Goal: Register for event/course

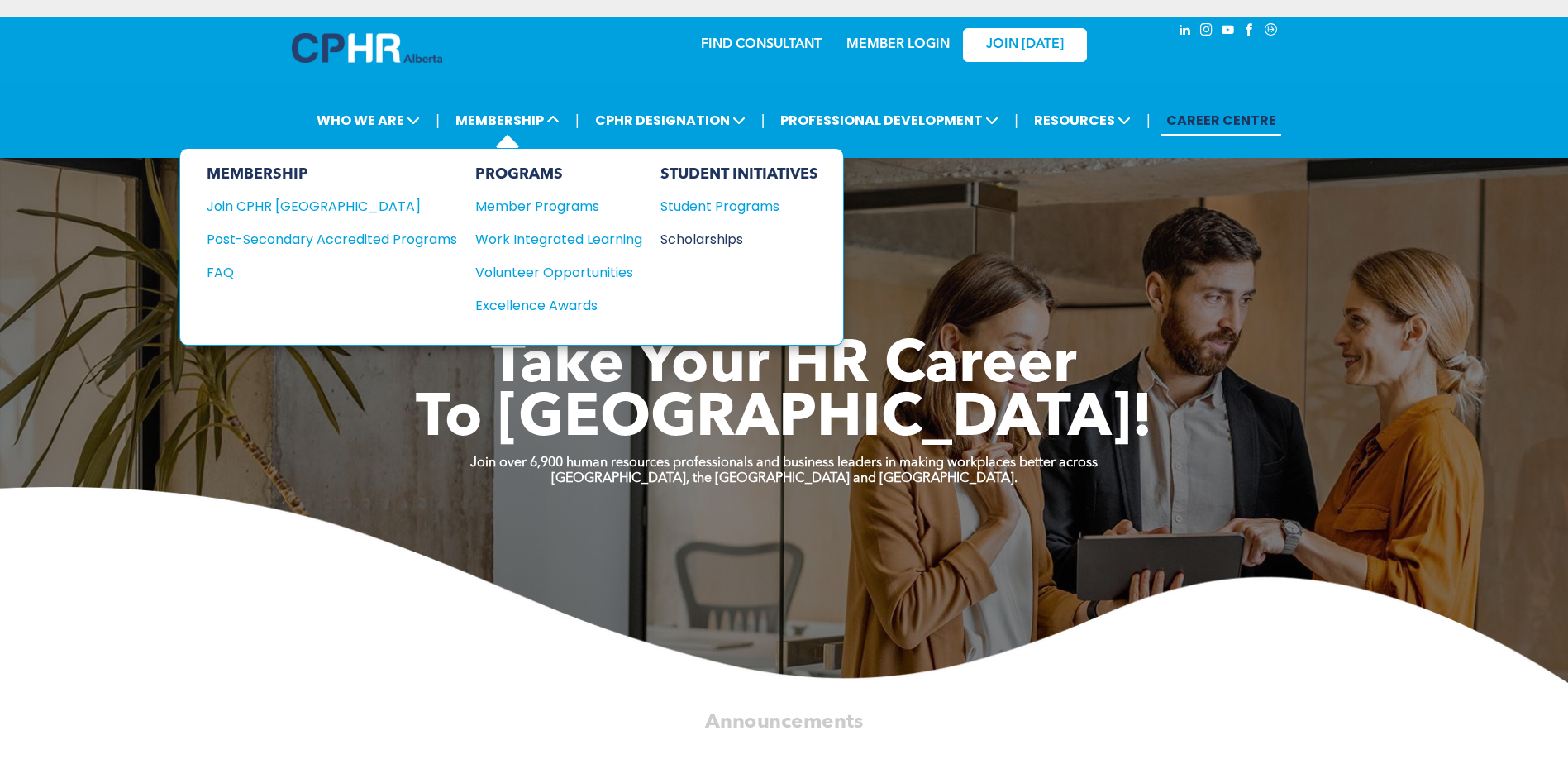
click at [707, 243] on div "Scholarships" at bounding box center [732, 239] width 142 height 21
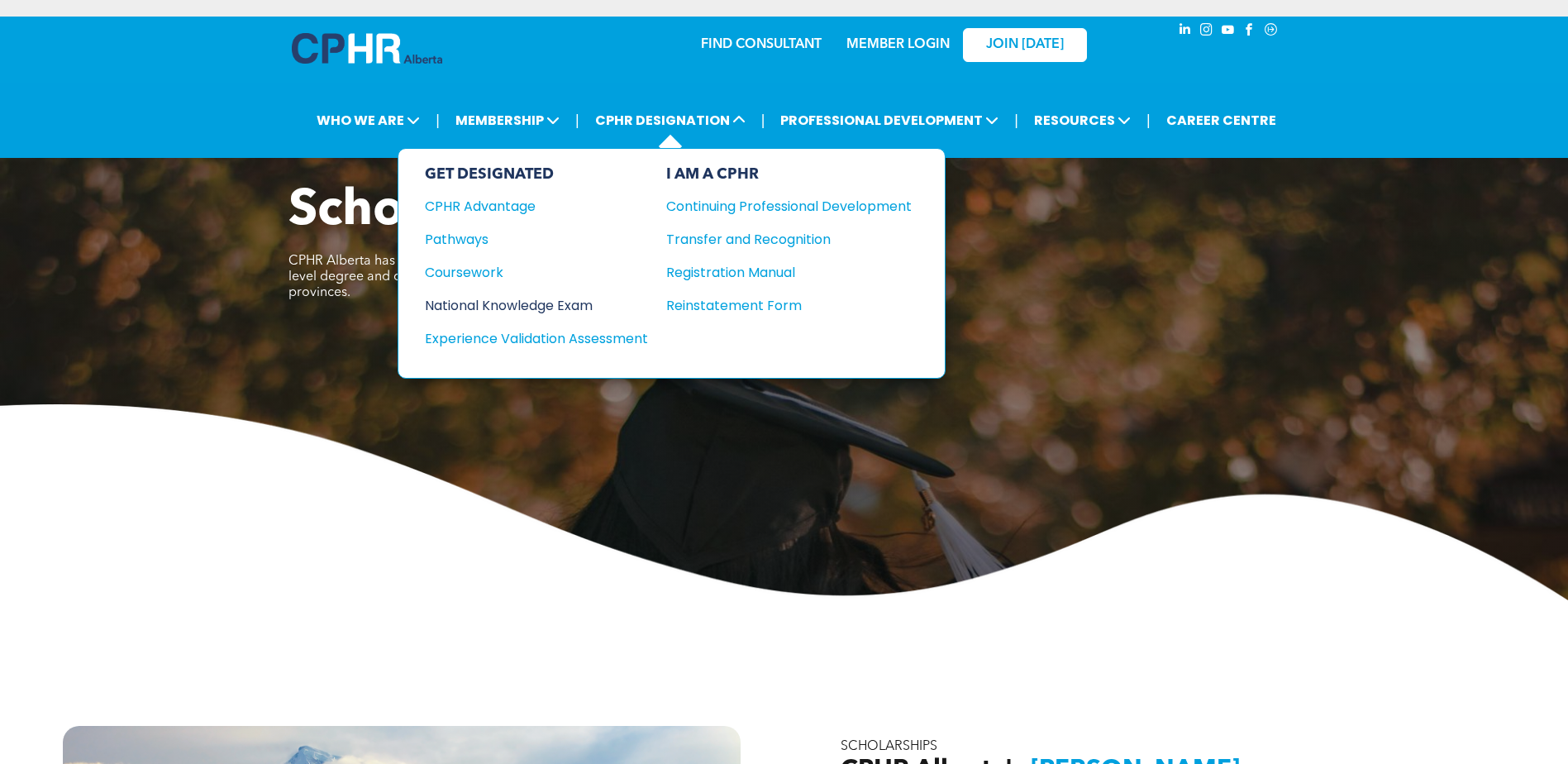
click at [489, 304] on div "National Knowledge Exam" at bounding box center [526, 305] width 201 height 21
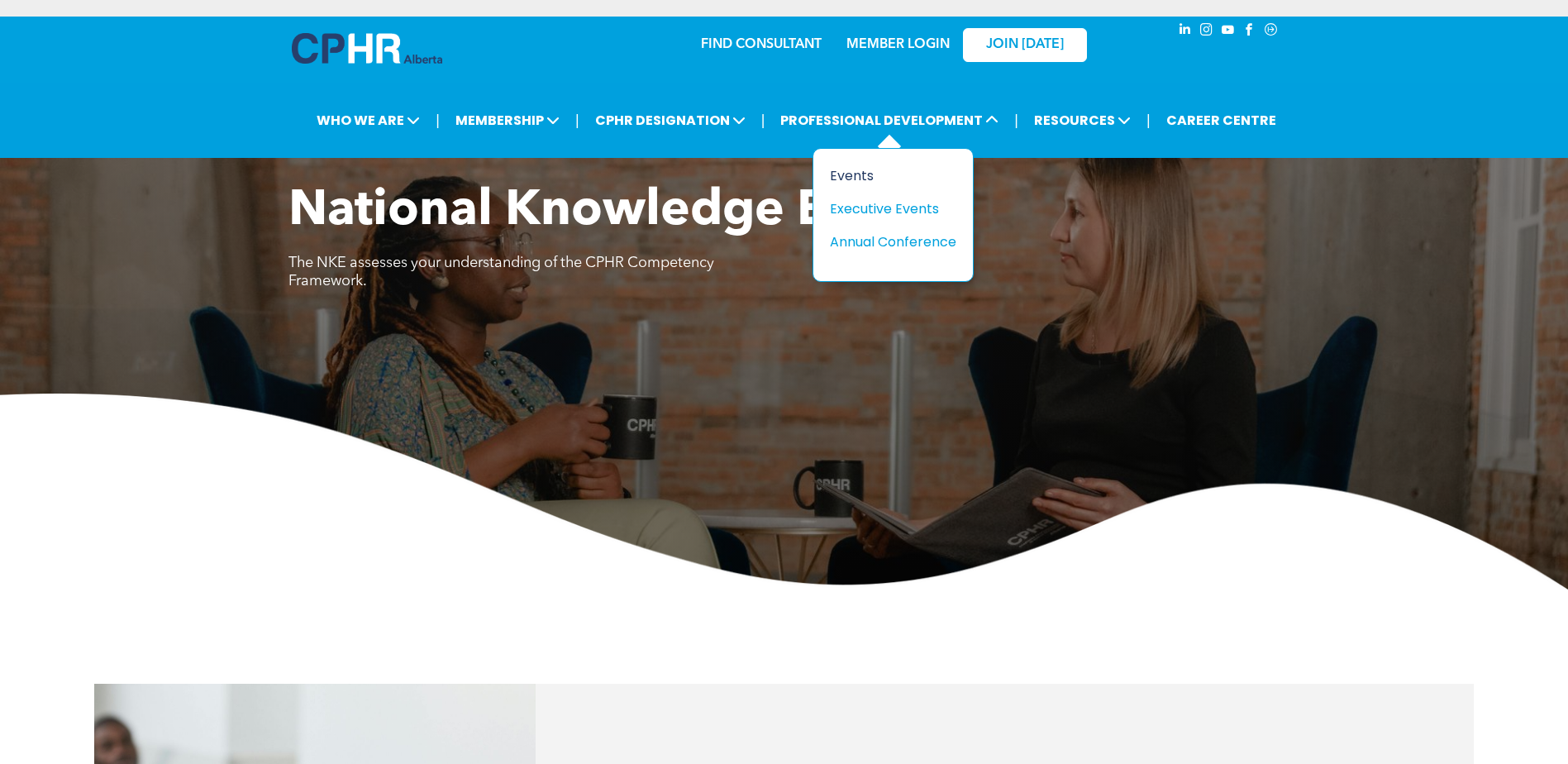
click at [869, 175] on div "Events" at bounding box center [888, 175] width 114 height 21
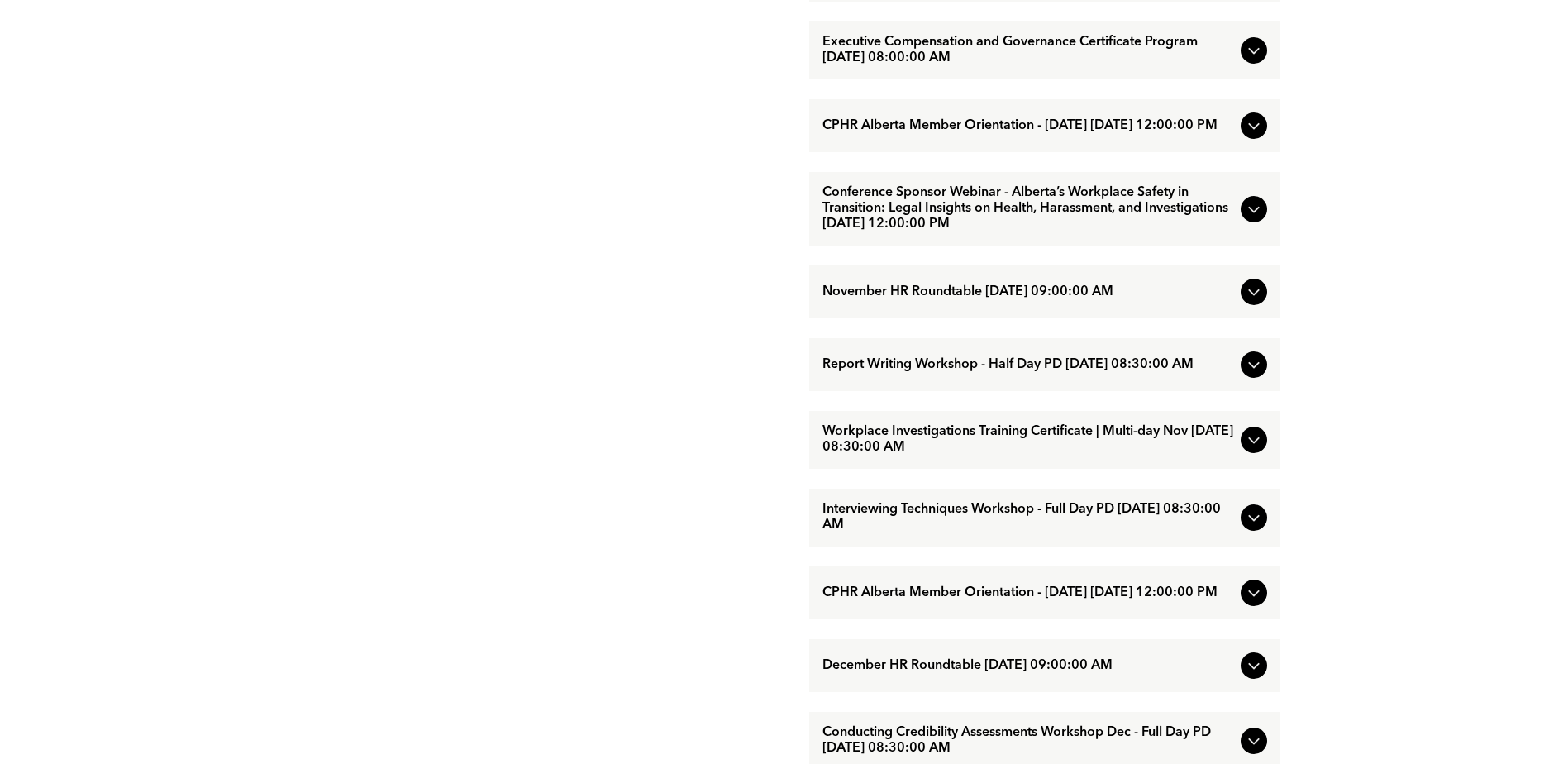
scroll to position [1239, 0]
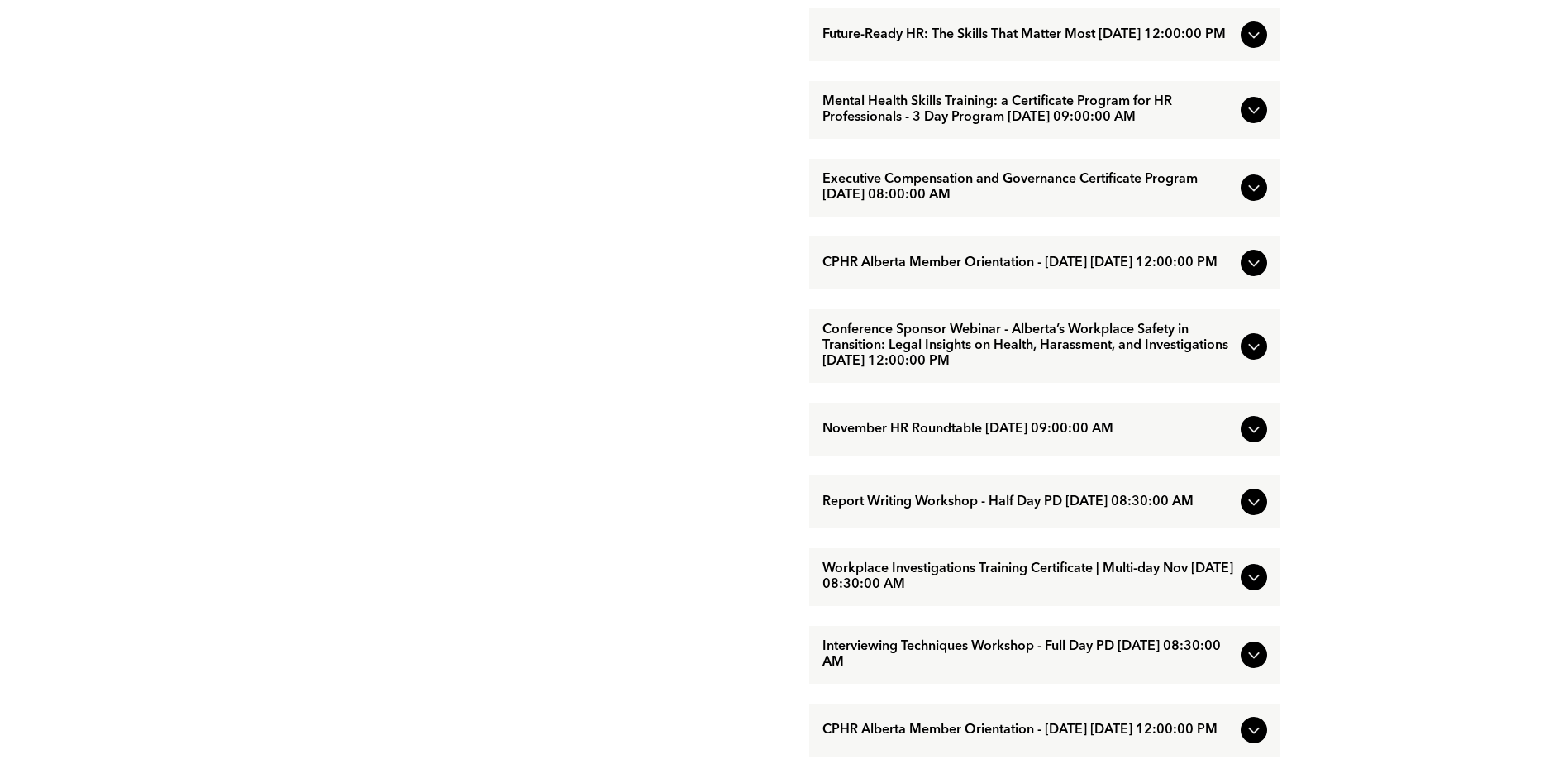
click at [1247, 197] on icon at bounding box center [1254, 187] width 20 height 20
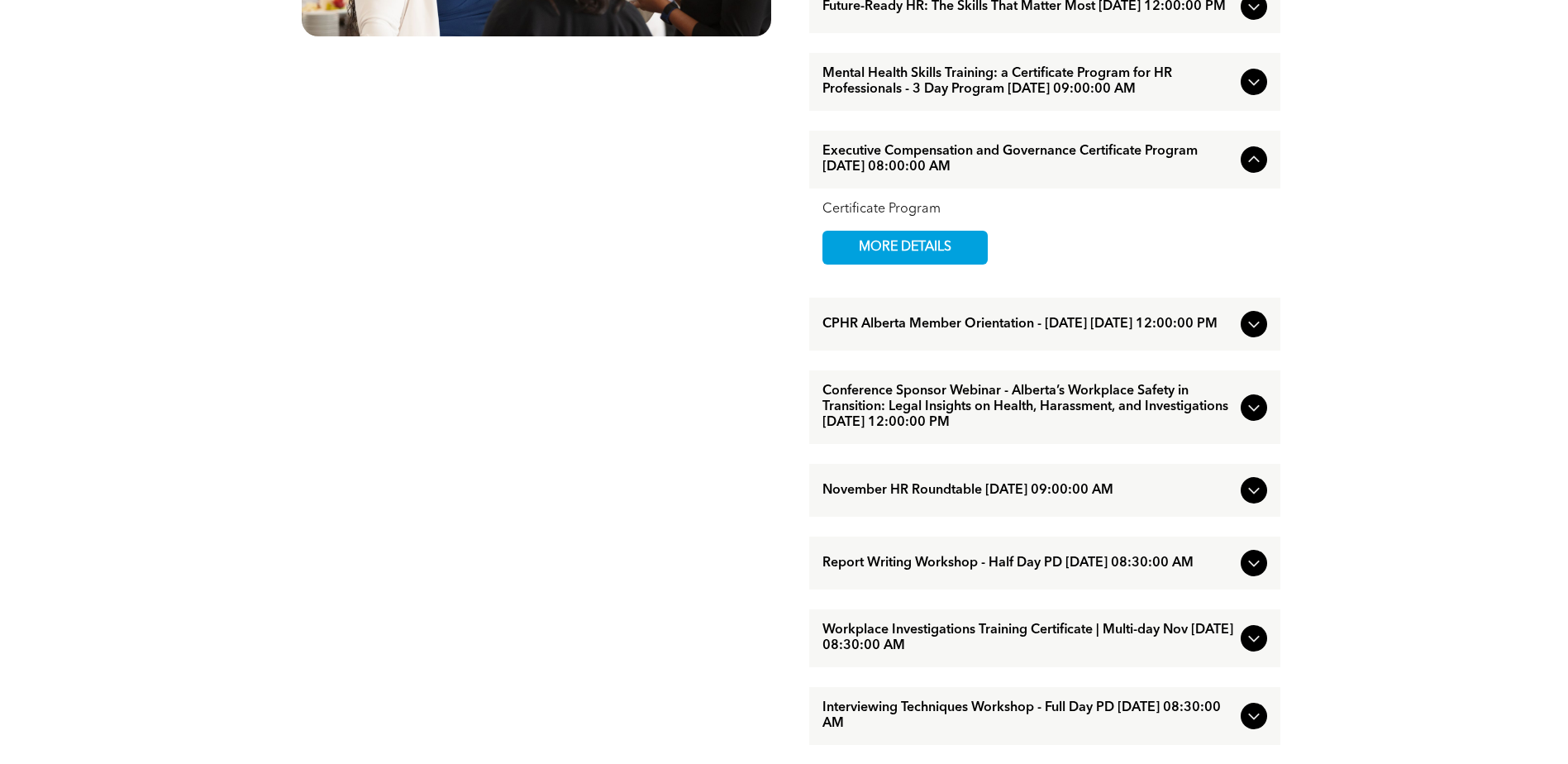
scroll to position [1075, 0]
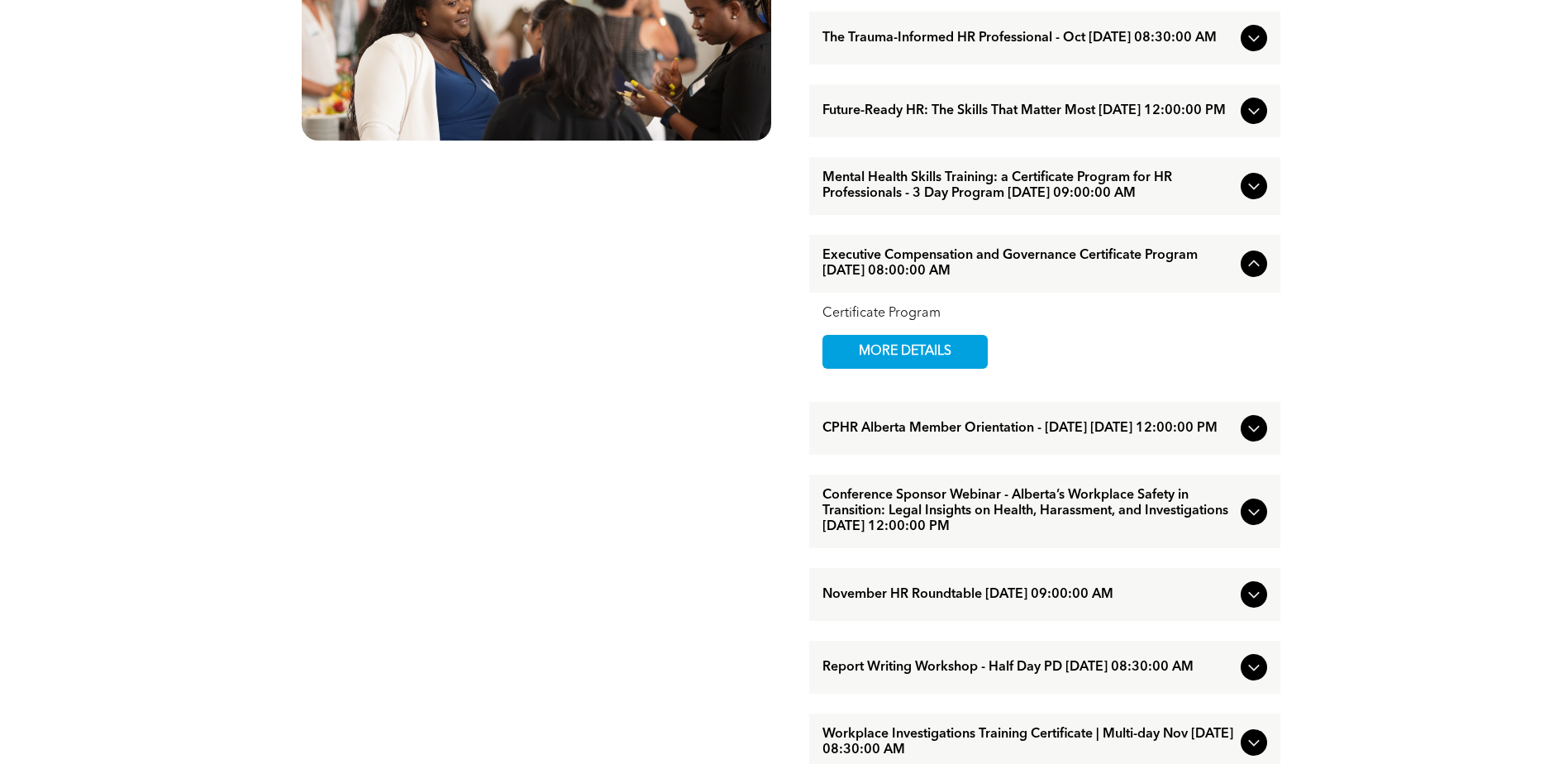
click at [1254, 196] on icon at bounding box center [1254, 186] width 20 height 20
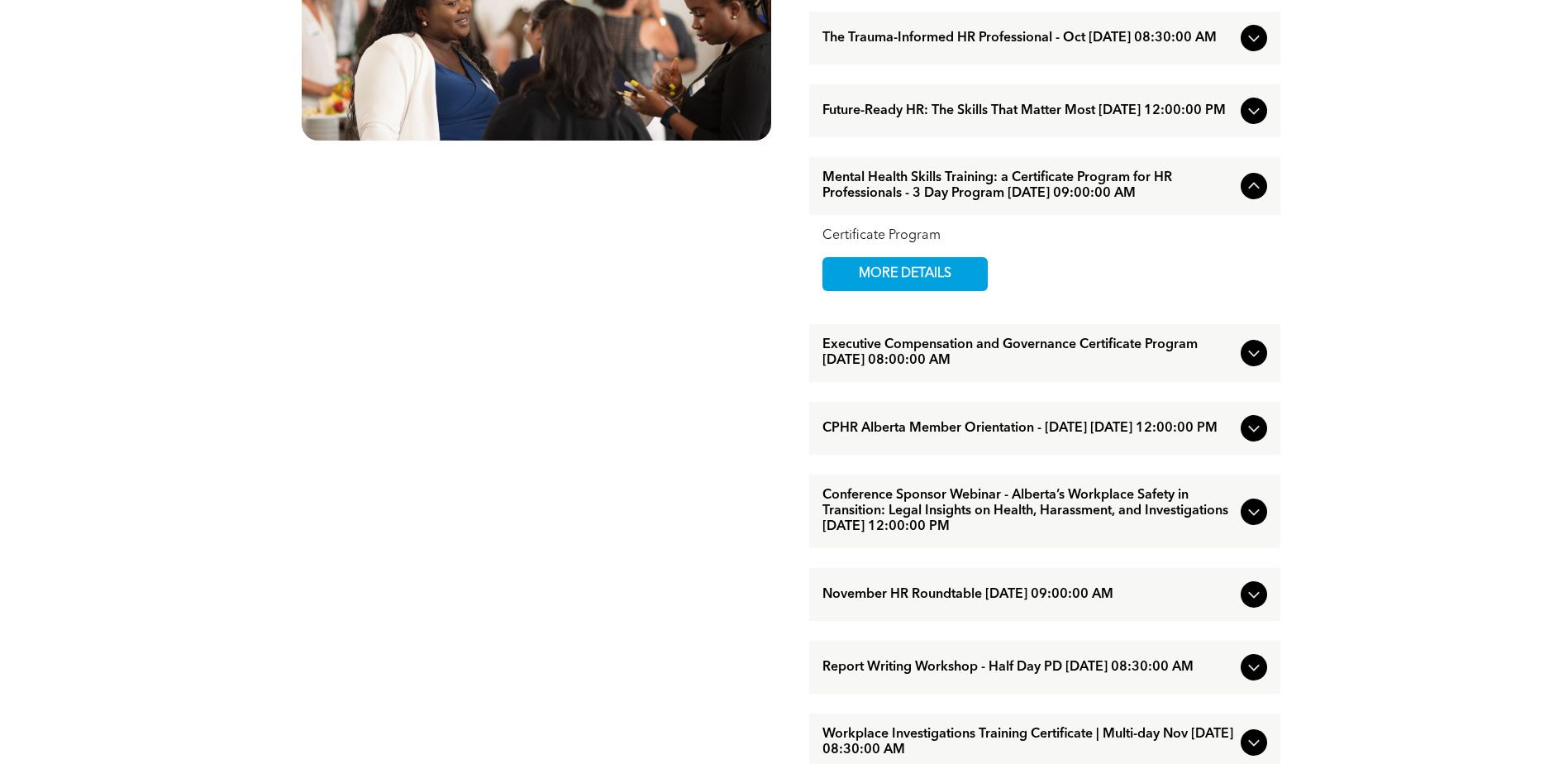
scroll to position [909, 0]
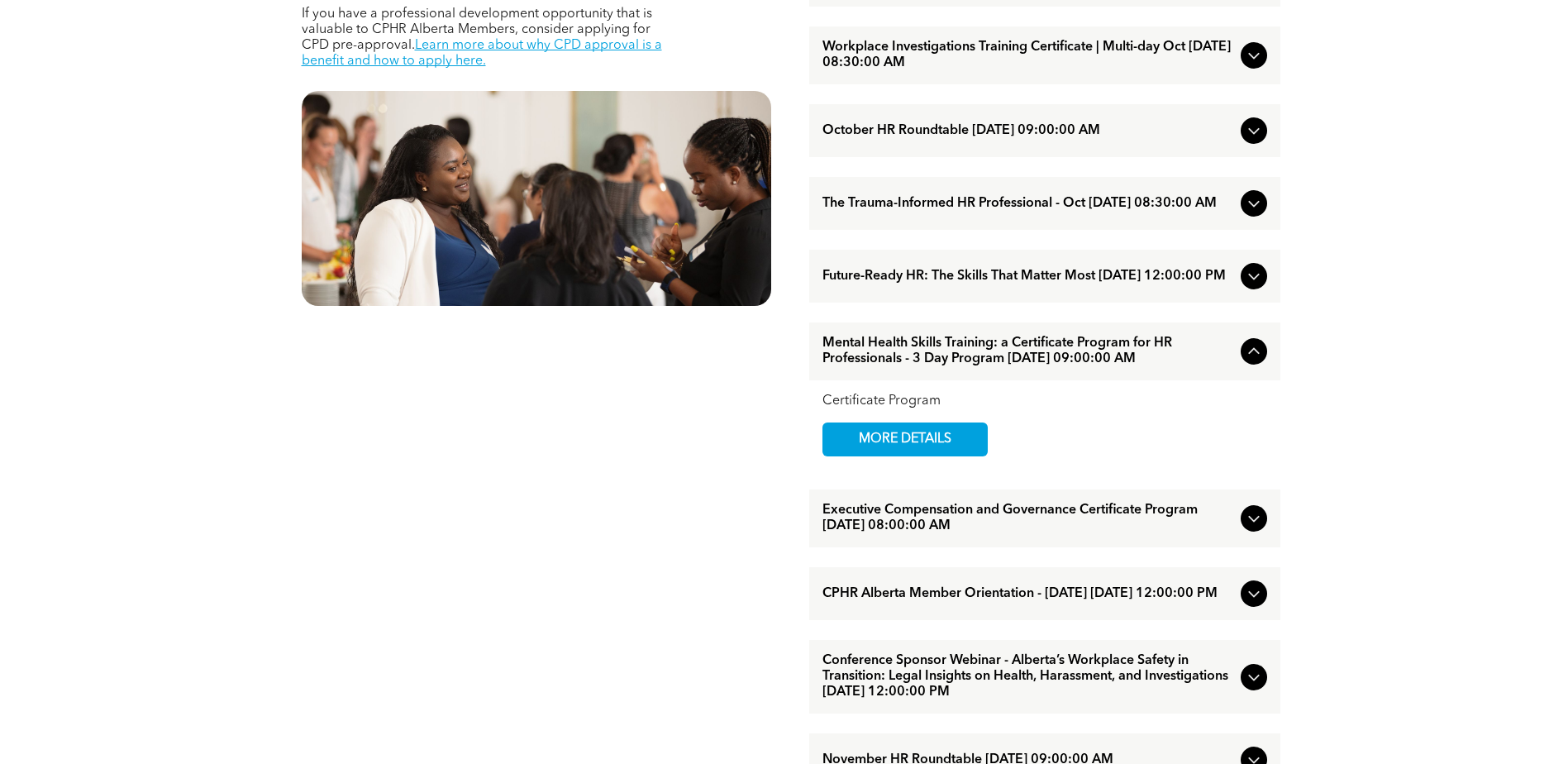
click at [1263, 286] on icon at bounding box center [1254, 276] width 20 height 20
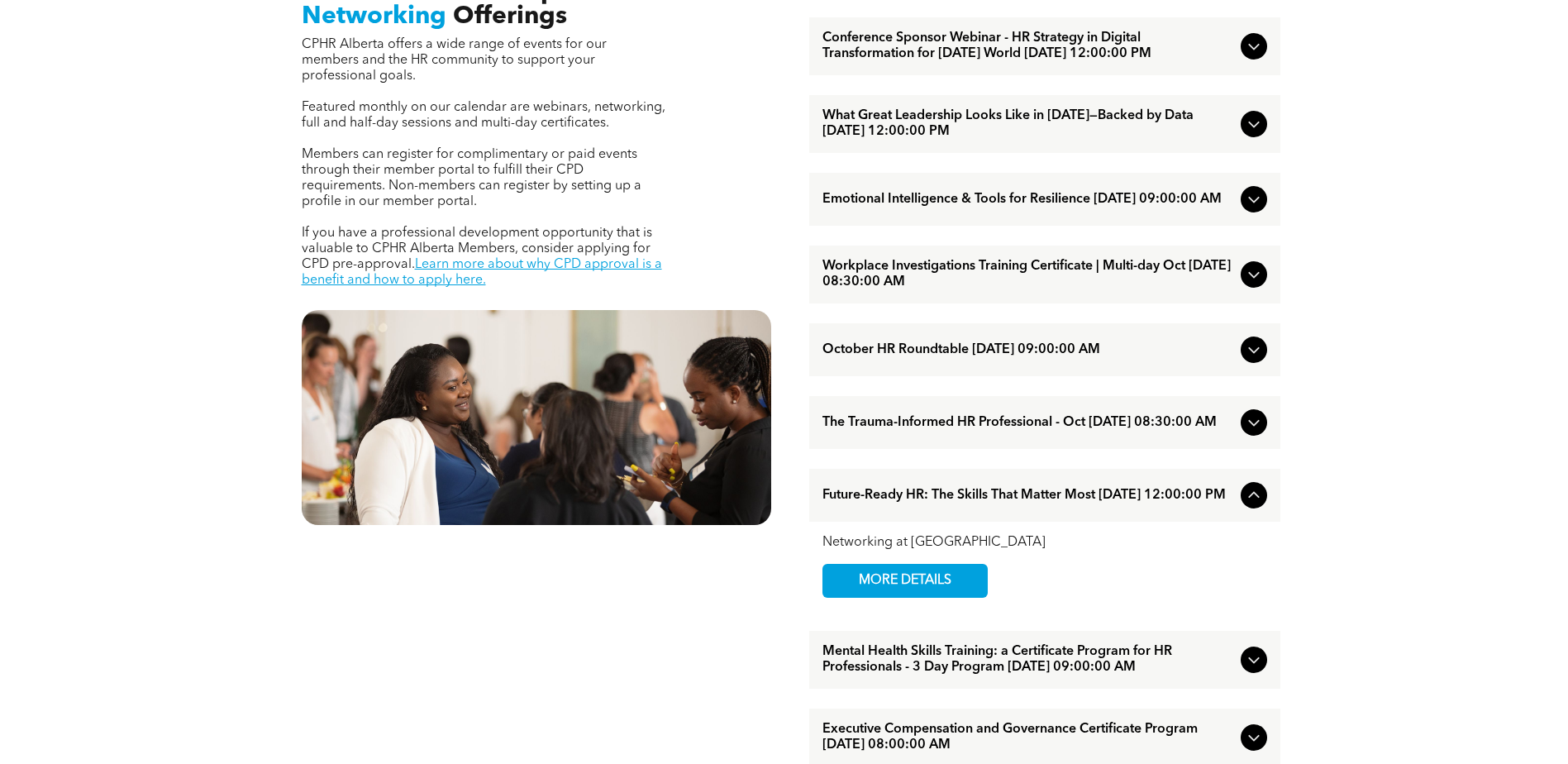
scroll to position [661, 0]
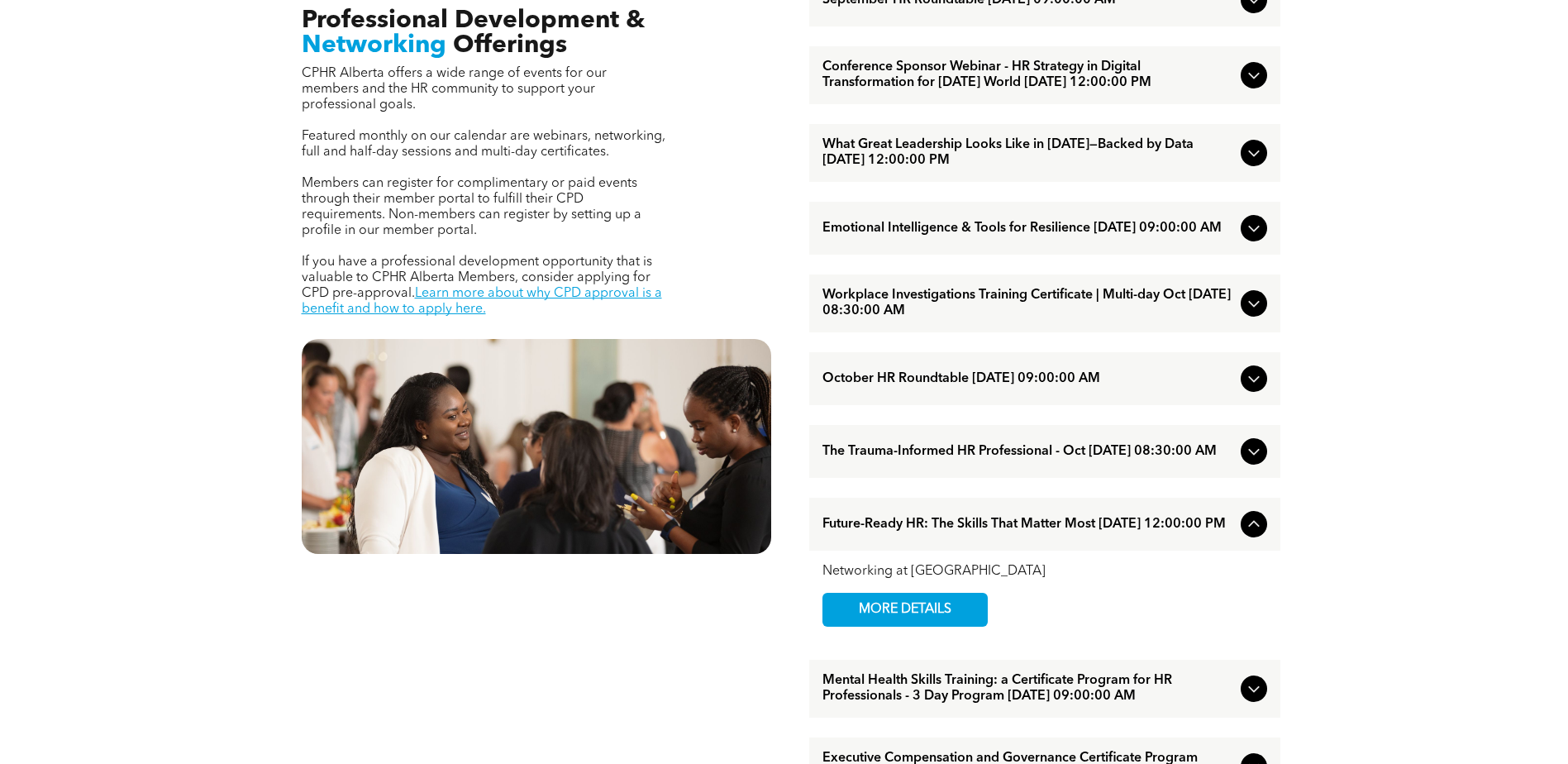
click at [1249, 154] on div "What Great Leadership Looks Like in [DATE]—Backed by Data [DATE] 12:00:00 PM" at bounding box center [1045, 153] width 471 height 58
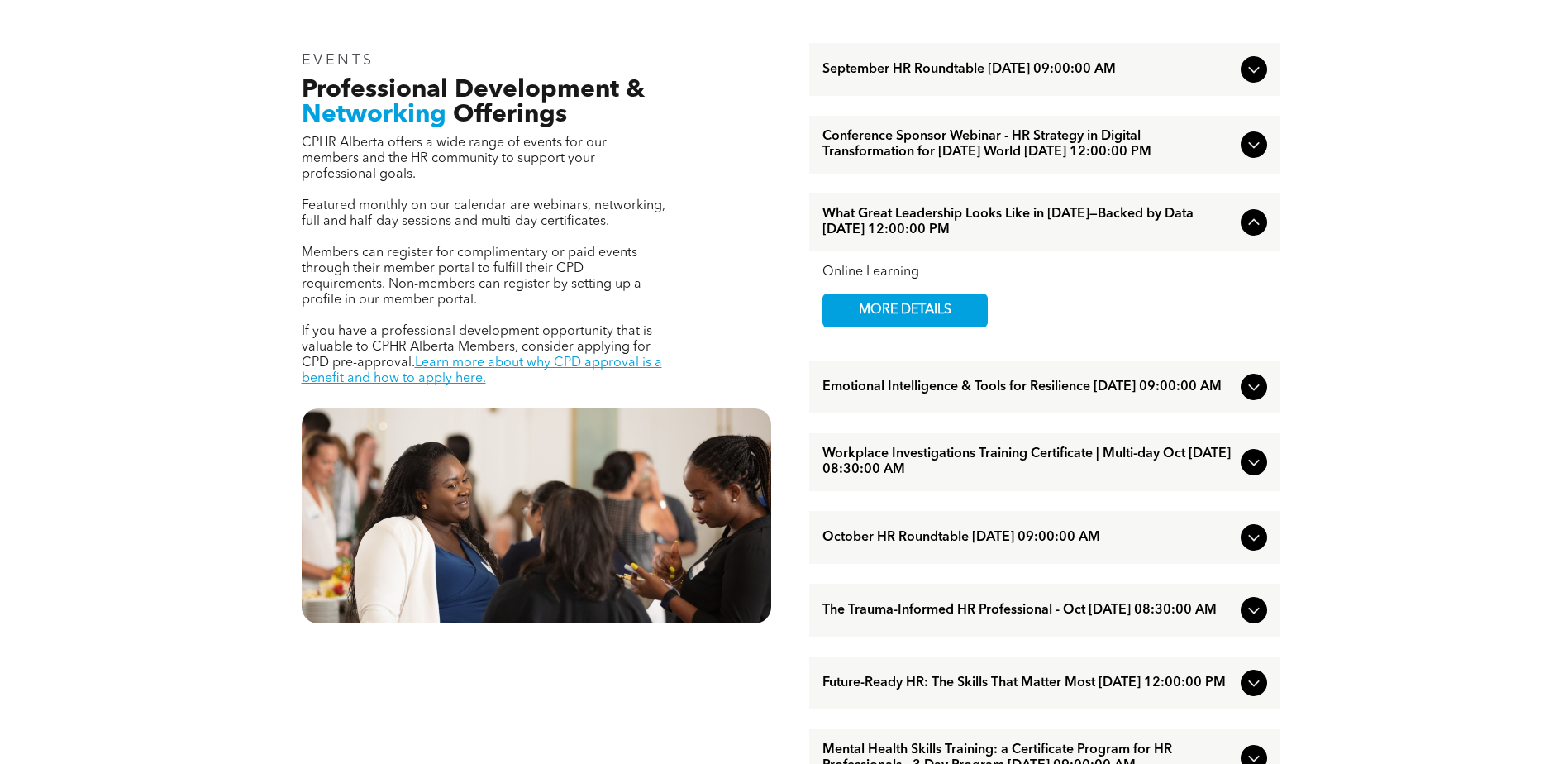
scroll to position [496, 0]
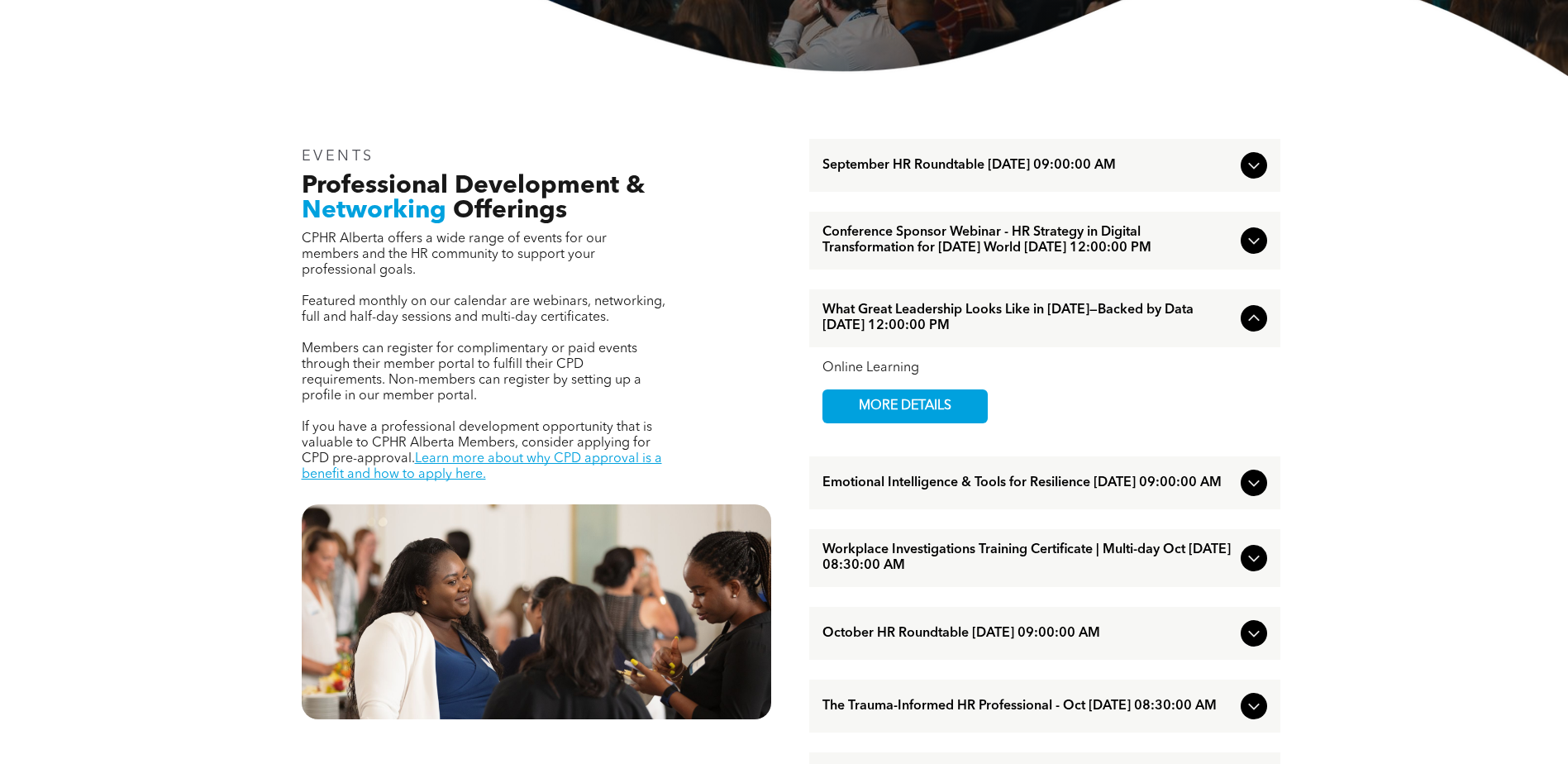
click at [1259, 250] on icon at bounding box center [1254, 241] width 20 height 20
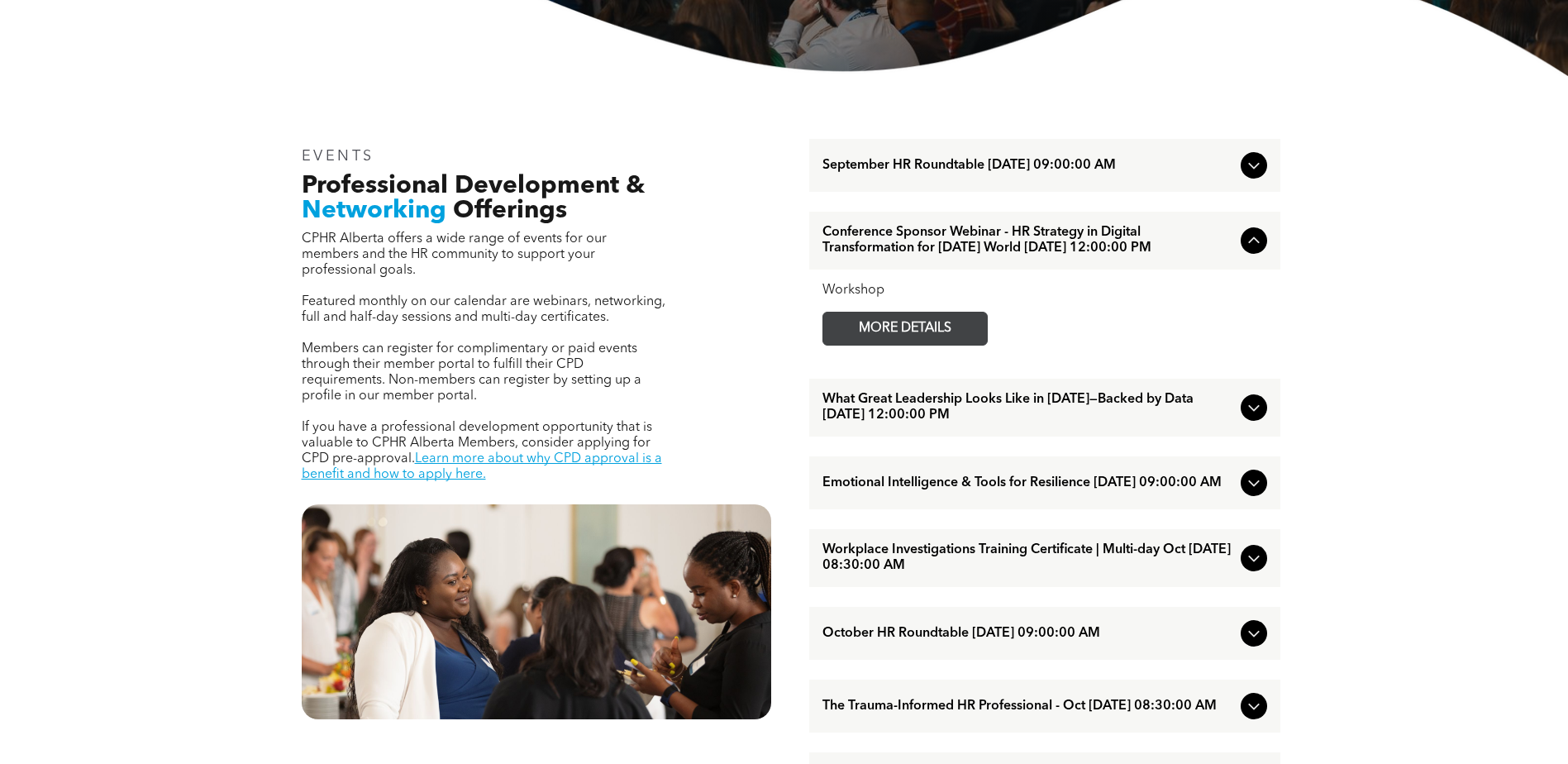
click at [950, 343] on span "MORE DETAILS" at bounding box center [905, 328] width 130 height 33
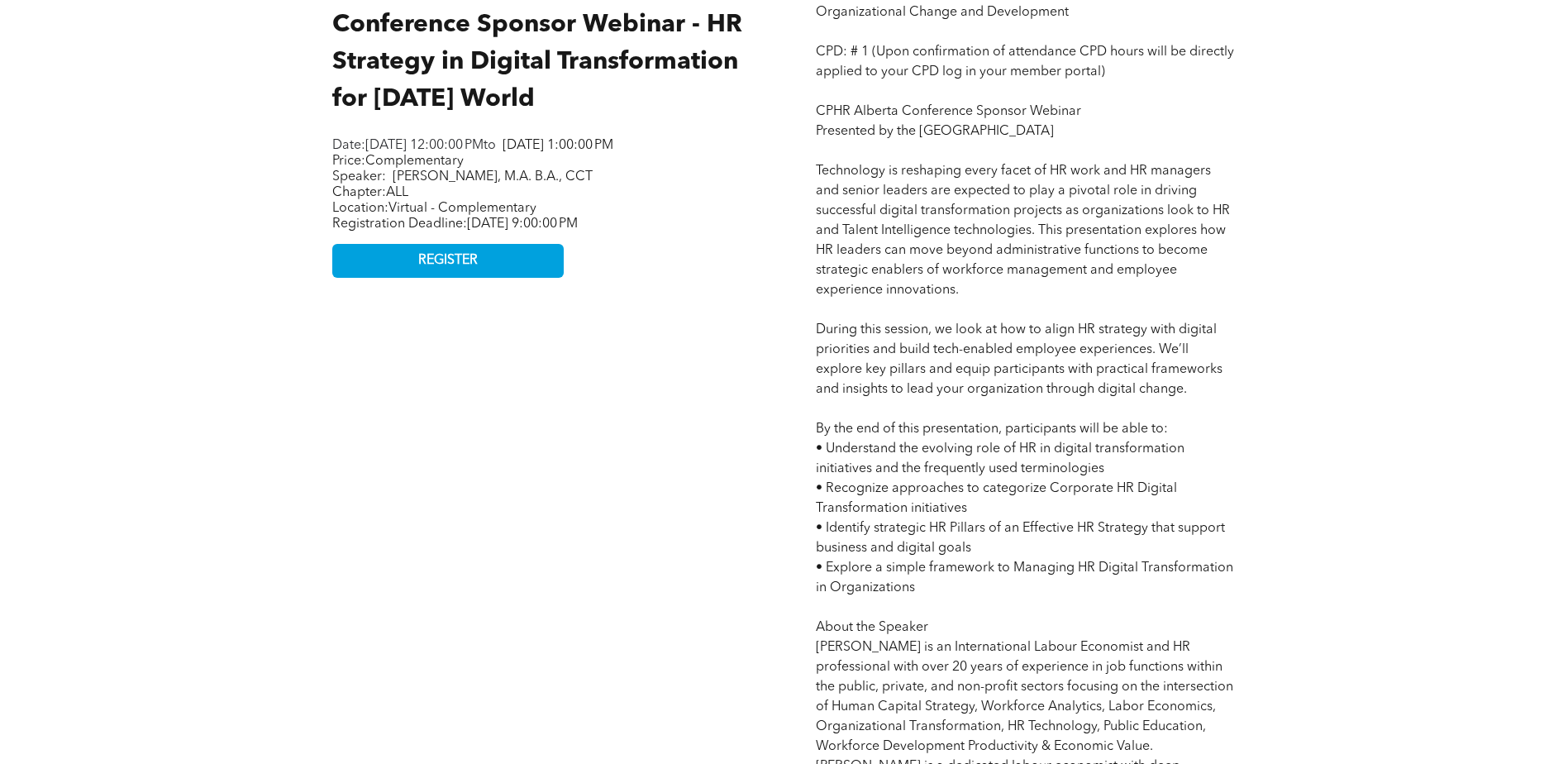
scroll to position [743, 0]
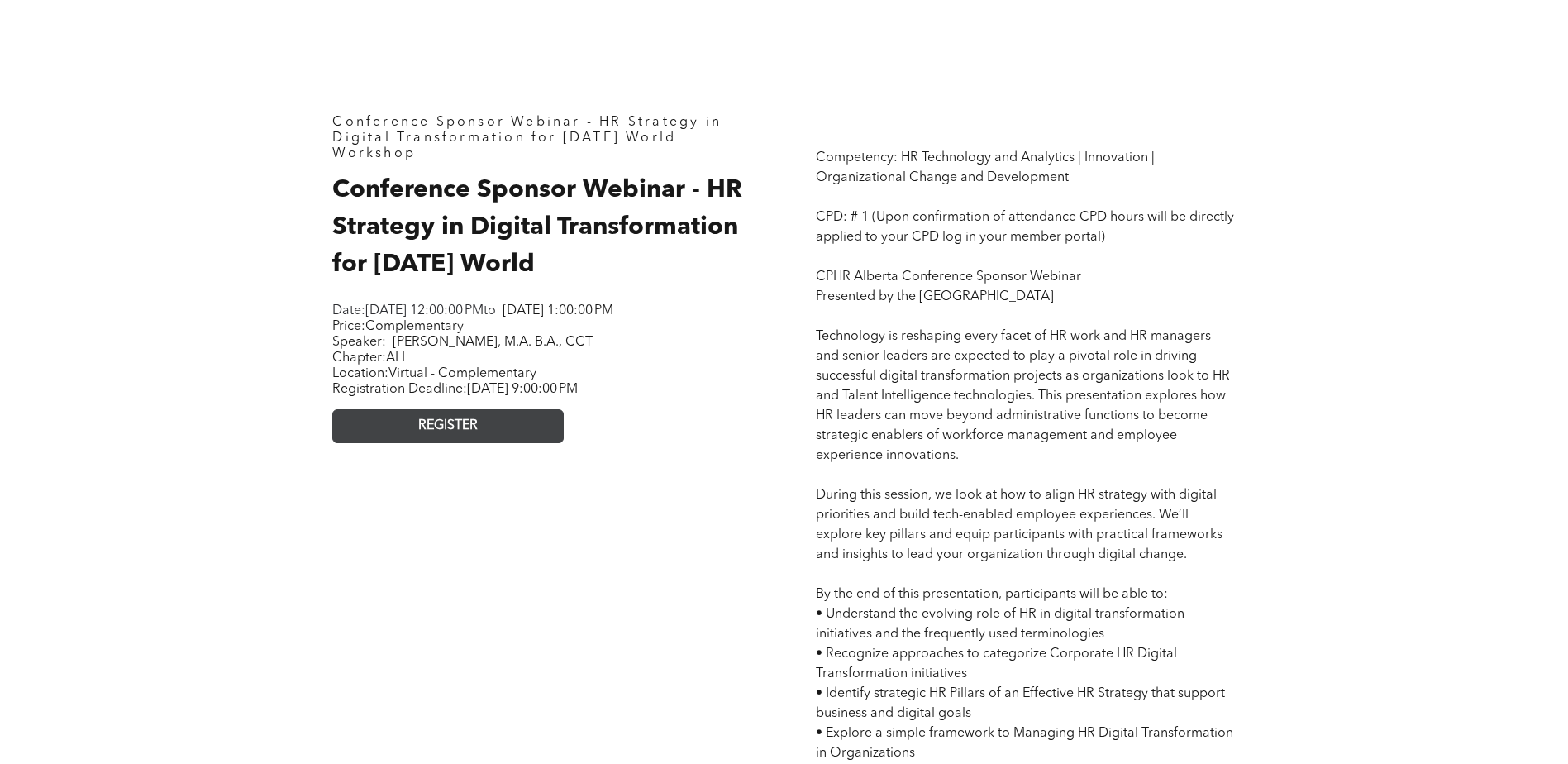
click at [429, 434] on span "REGISTER" at bounding box center [448, 426] width 59 height 16
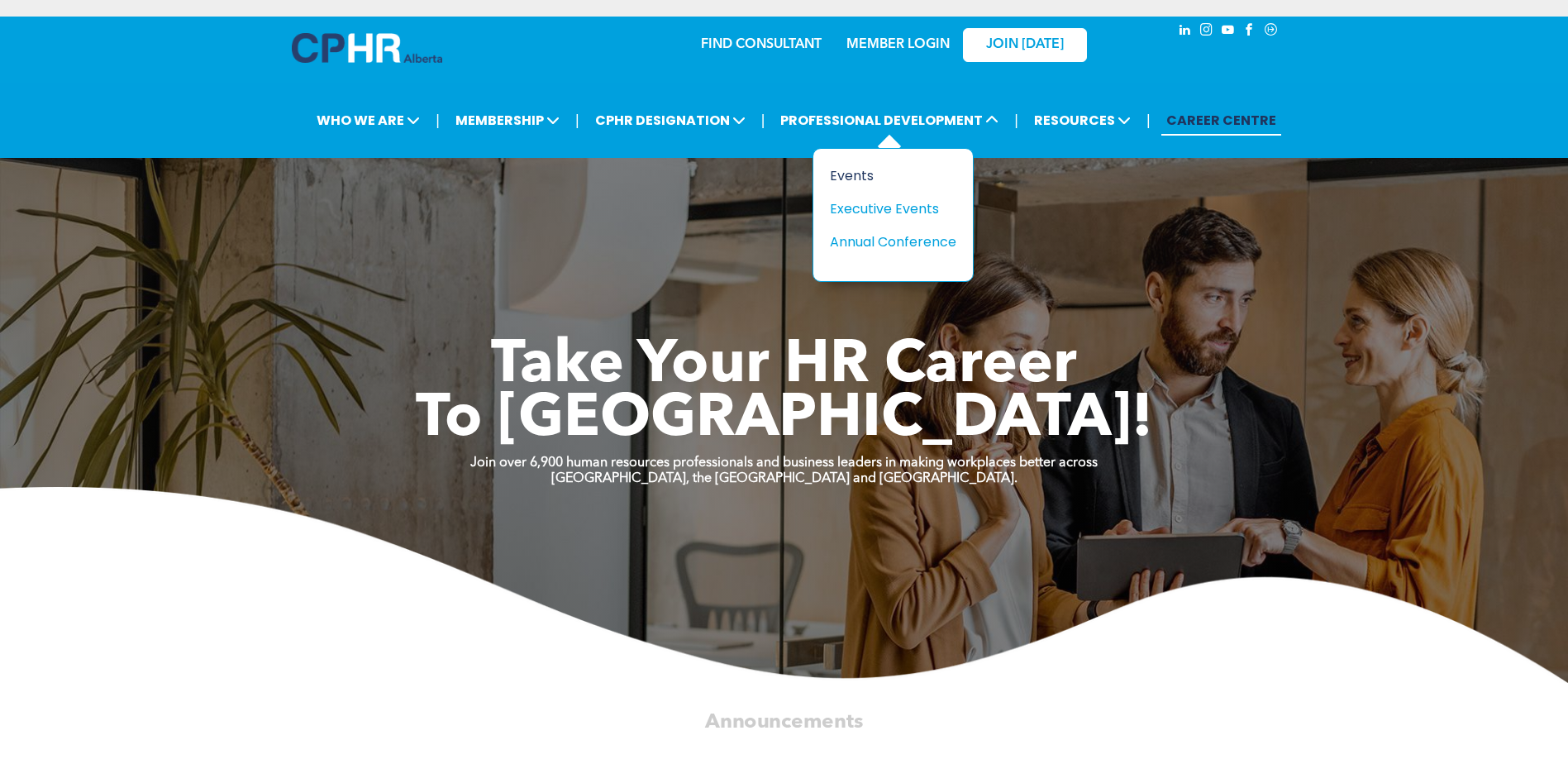
click at [854, 172] on div "Events" at bounding box center [888, 175] width 114 height 21
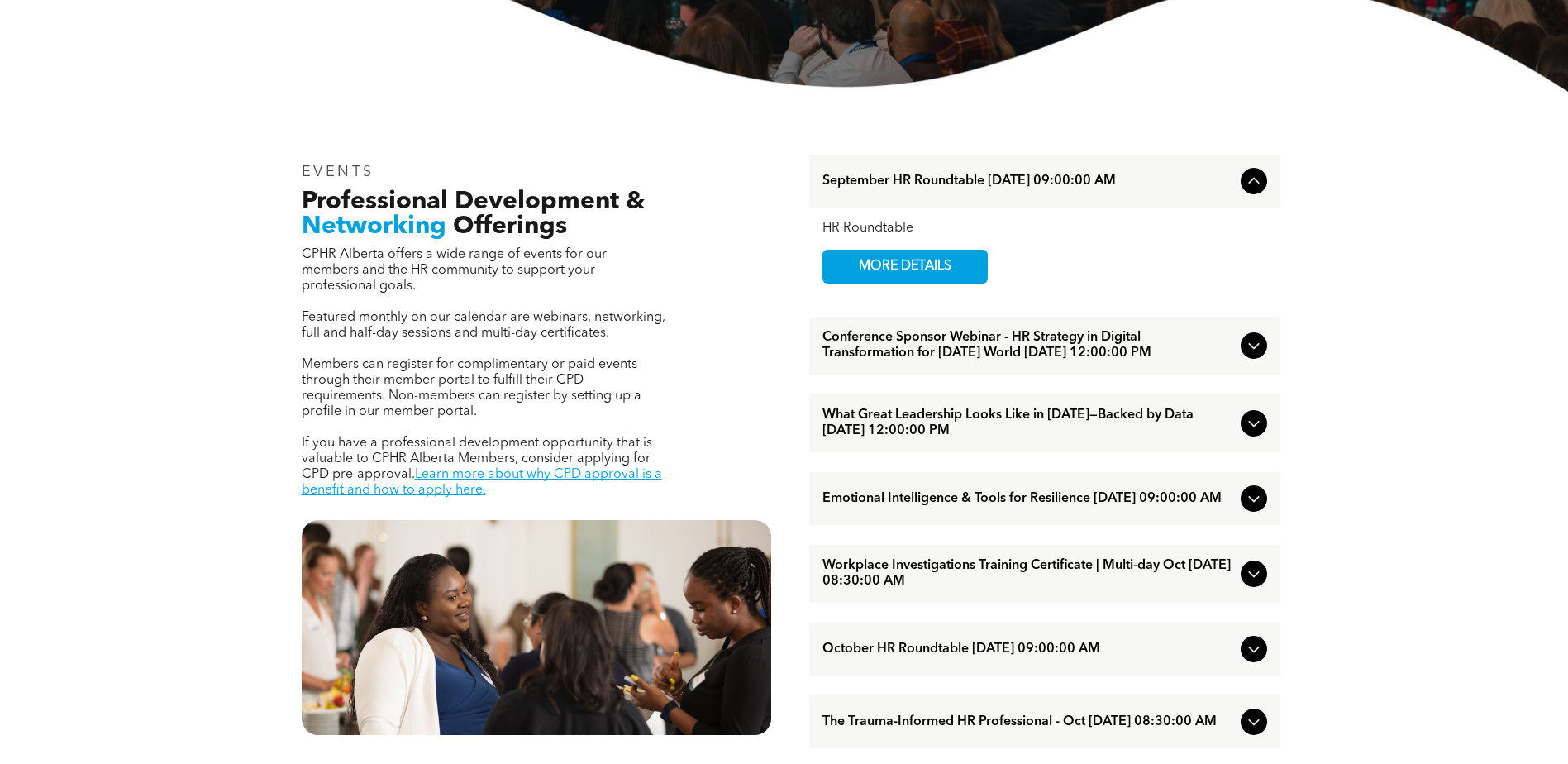
scroll to position [579, 0]
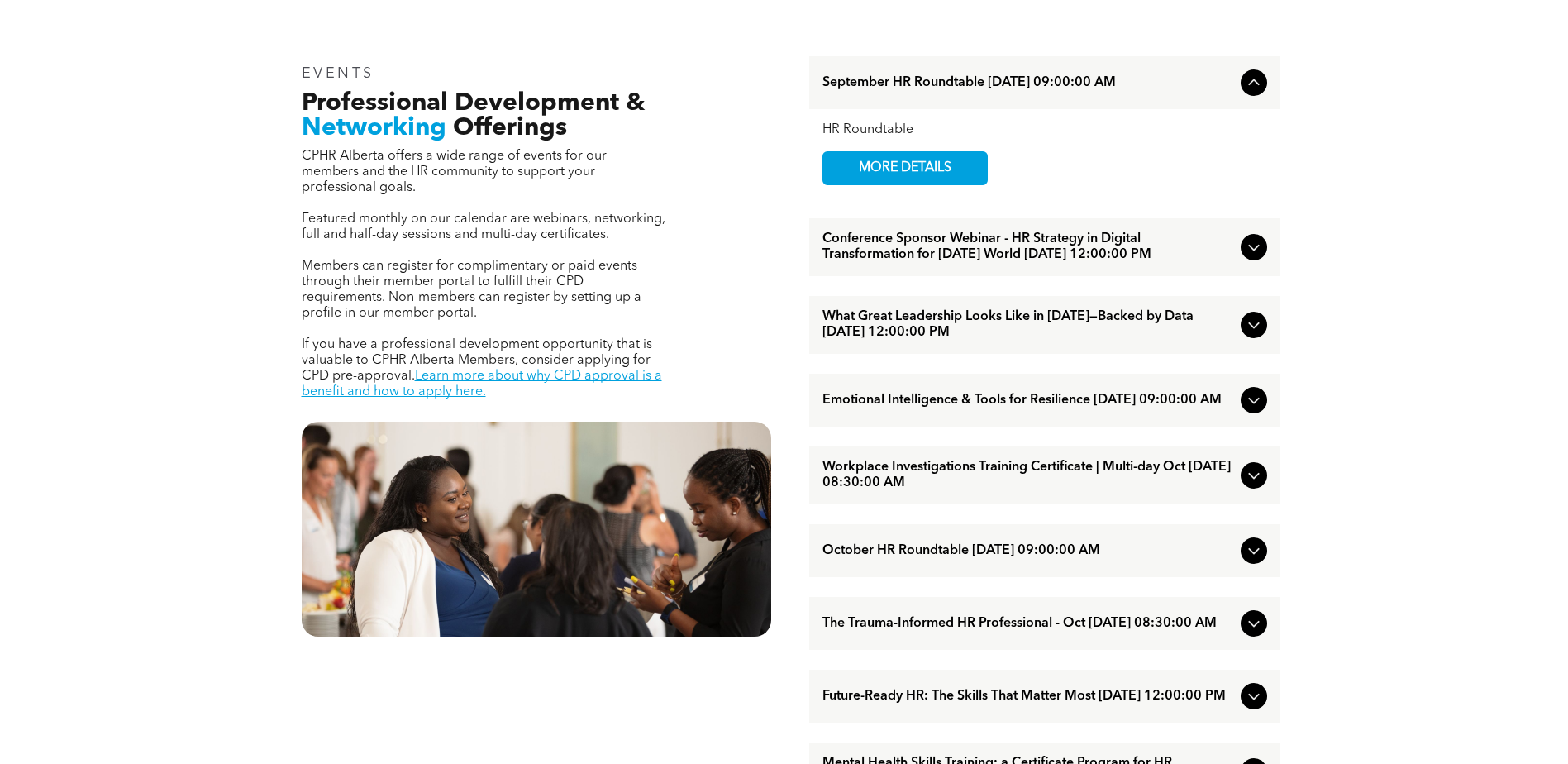
click at [966, 339] on span "What Great Leadership Looks Like in [DATE]—Backed by Data [DATE] 12:00:00 PM" at bounding box center [1028, 324] width 411 height 32
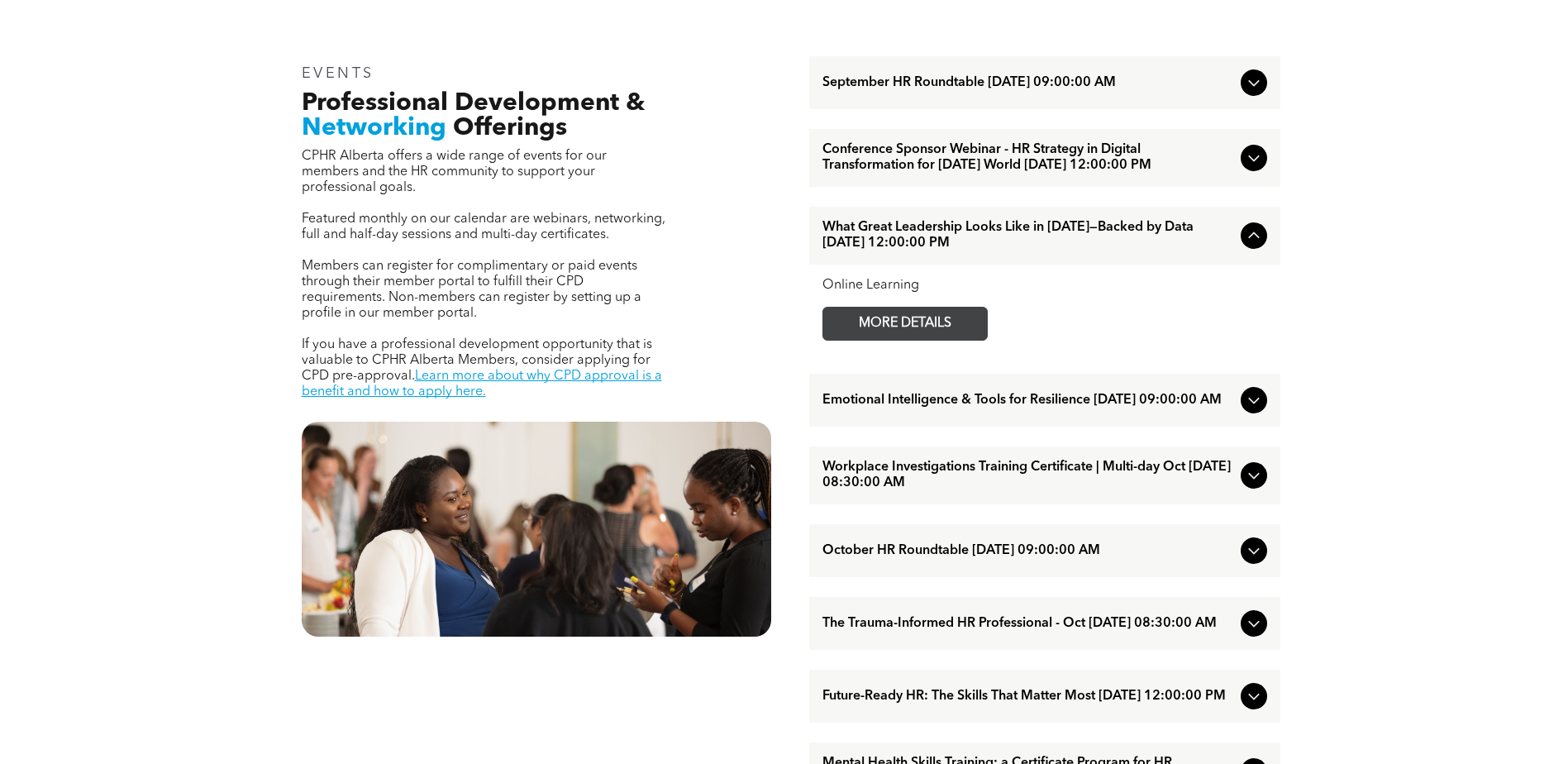
click at [924, 340] on span "MORE DETAILS" at bounding box center [905, 323] width 130 height 33
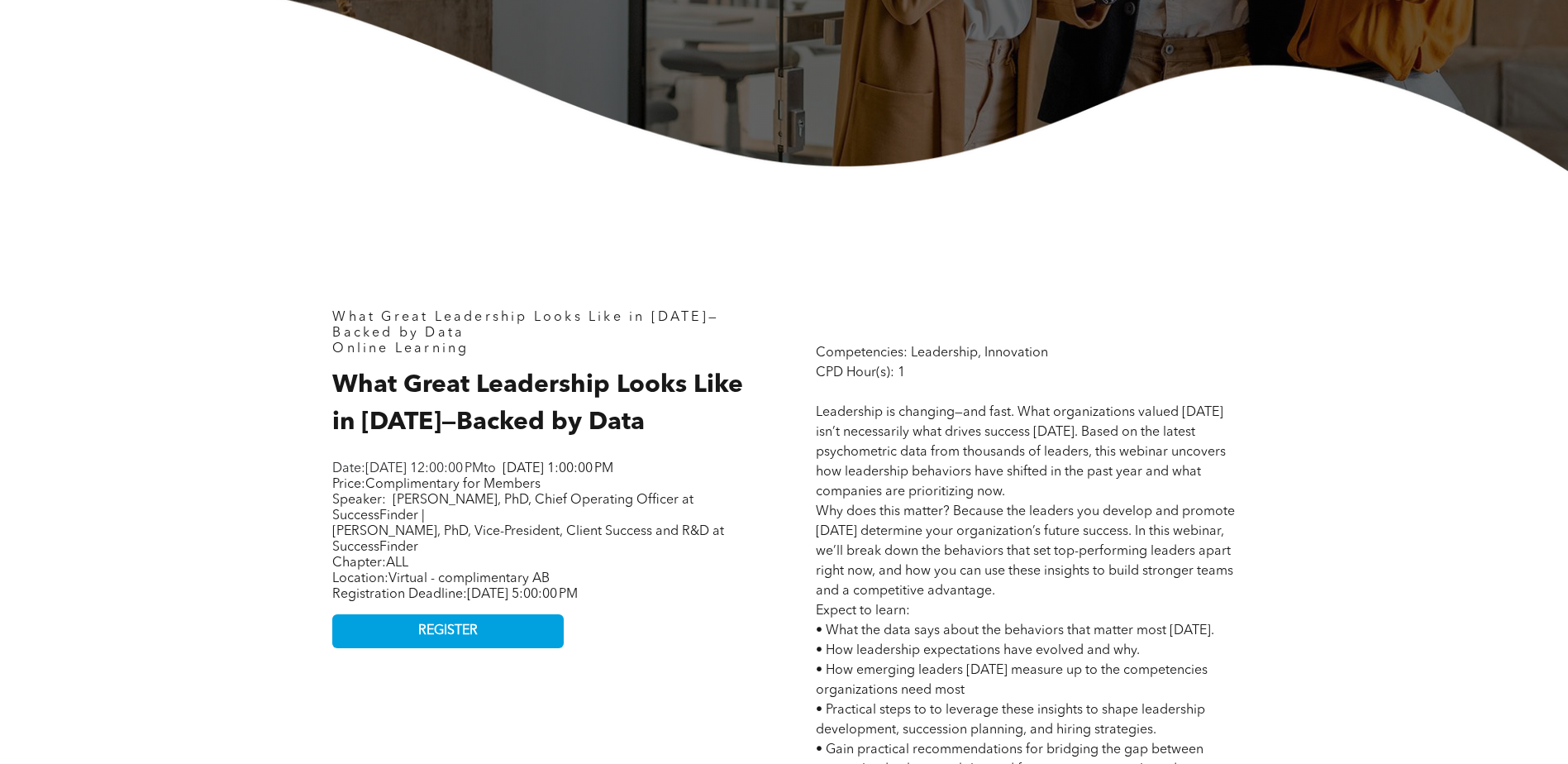
scroll to position [661, 0]
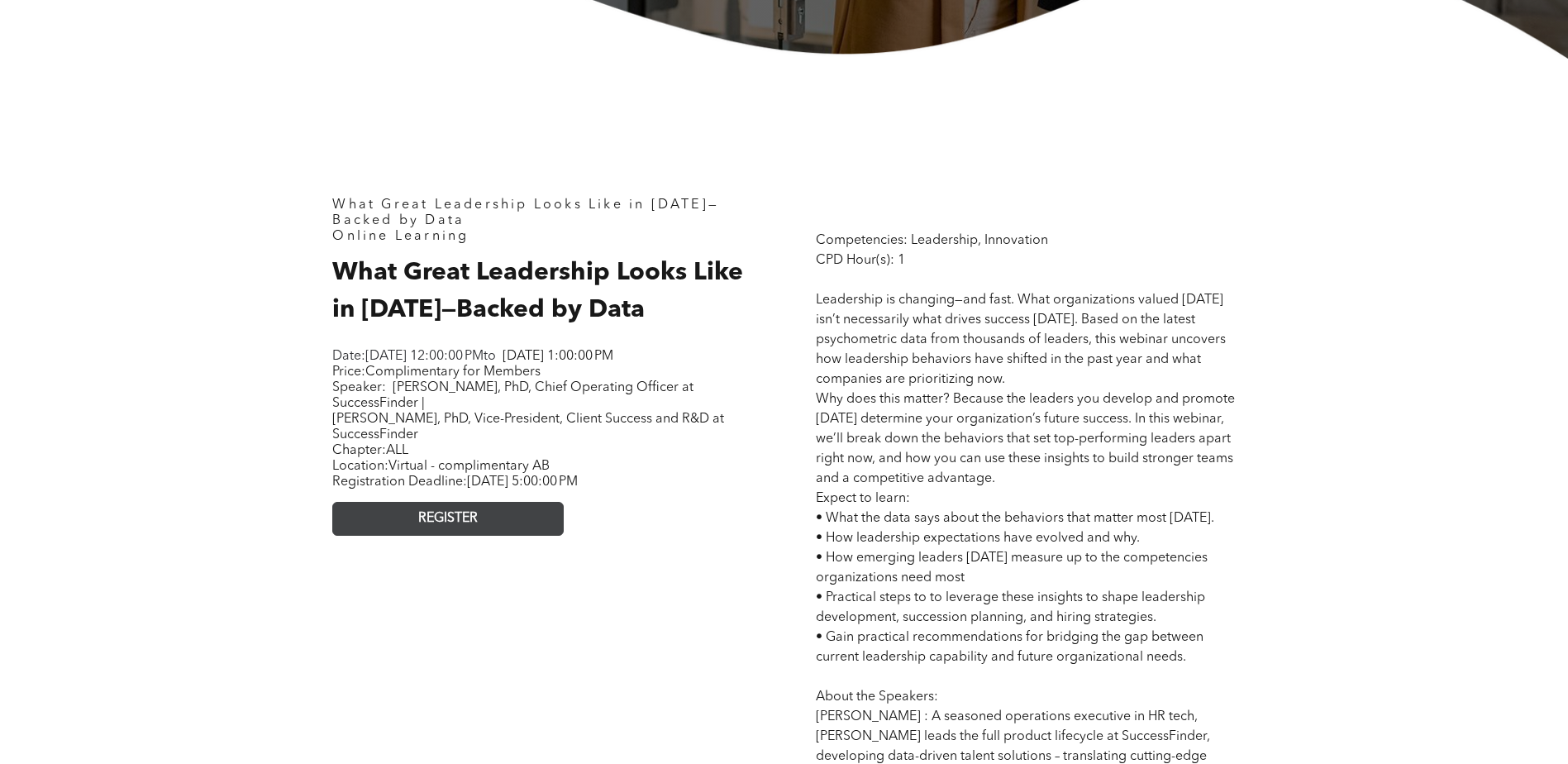
click at [503, 532] on link "REGISTER" at bounding box center [448, 519] width 232 height 34
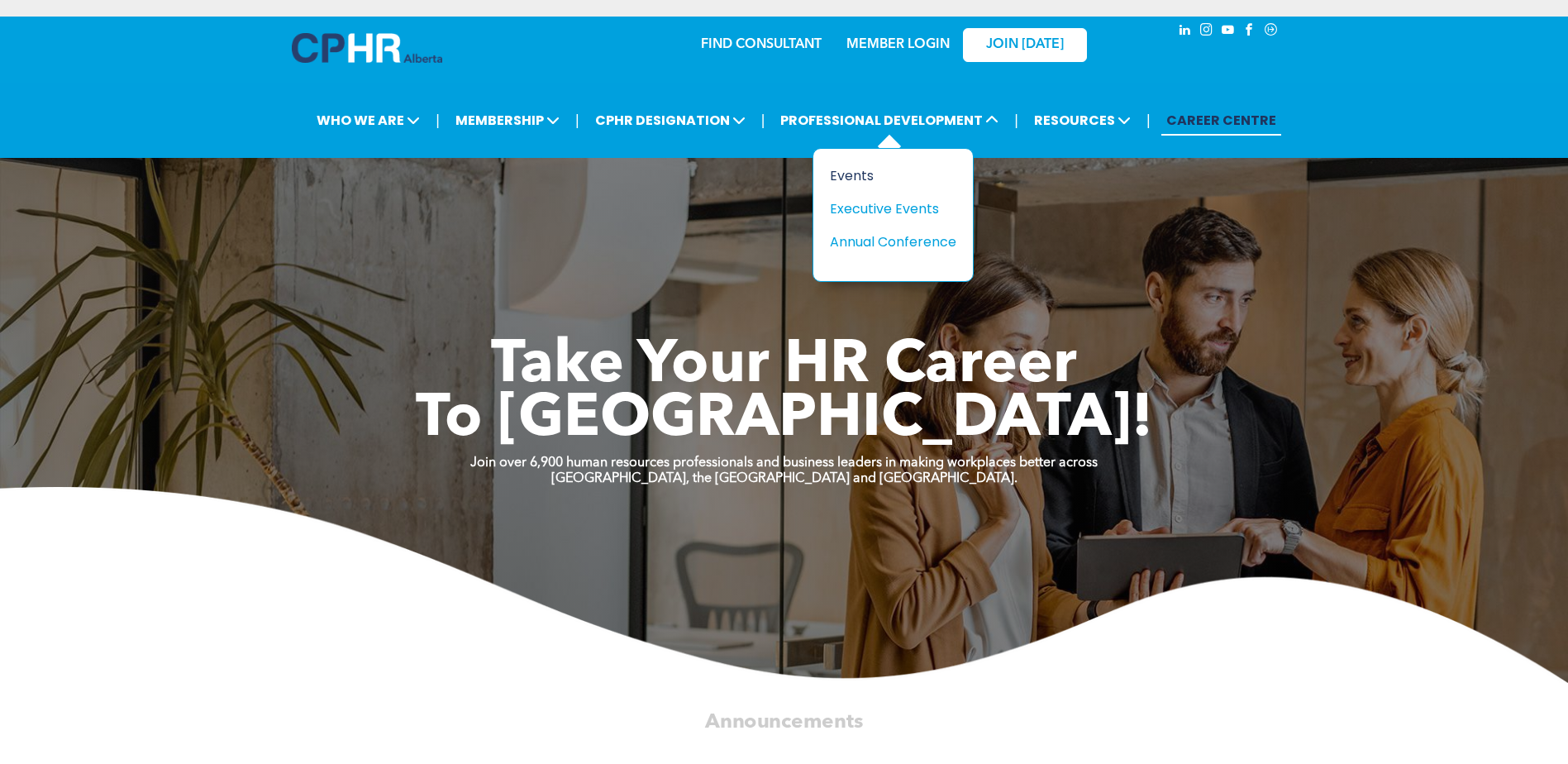
click at [846, 174] on div "Events" at bounding box center [888, 175] width 114 height 21
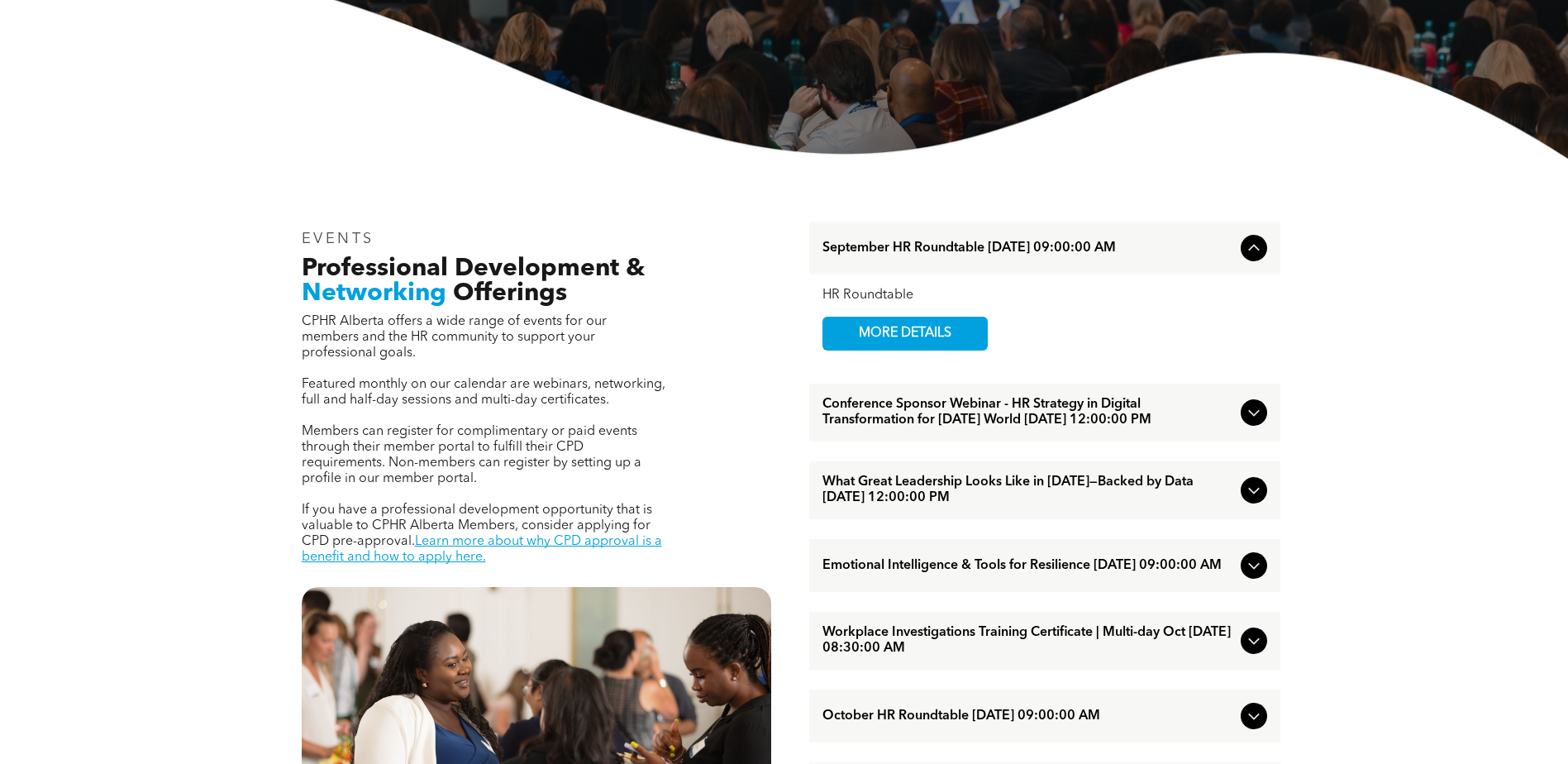
scroll to position [743, 0]
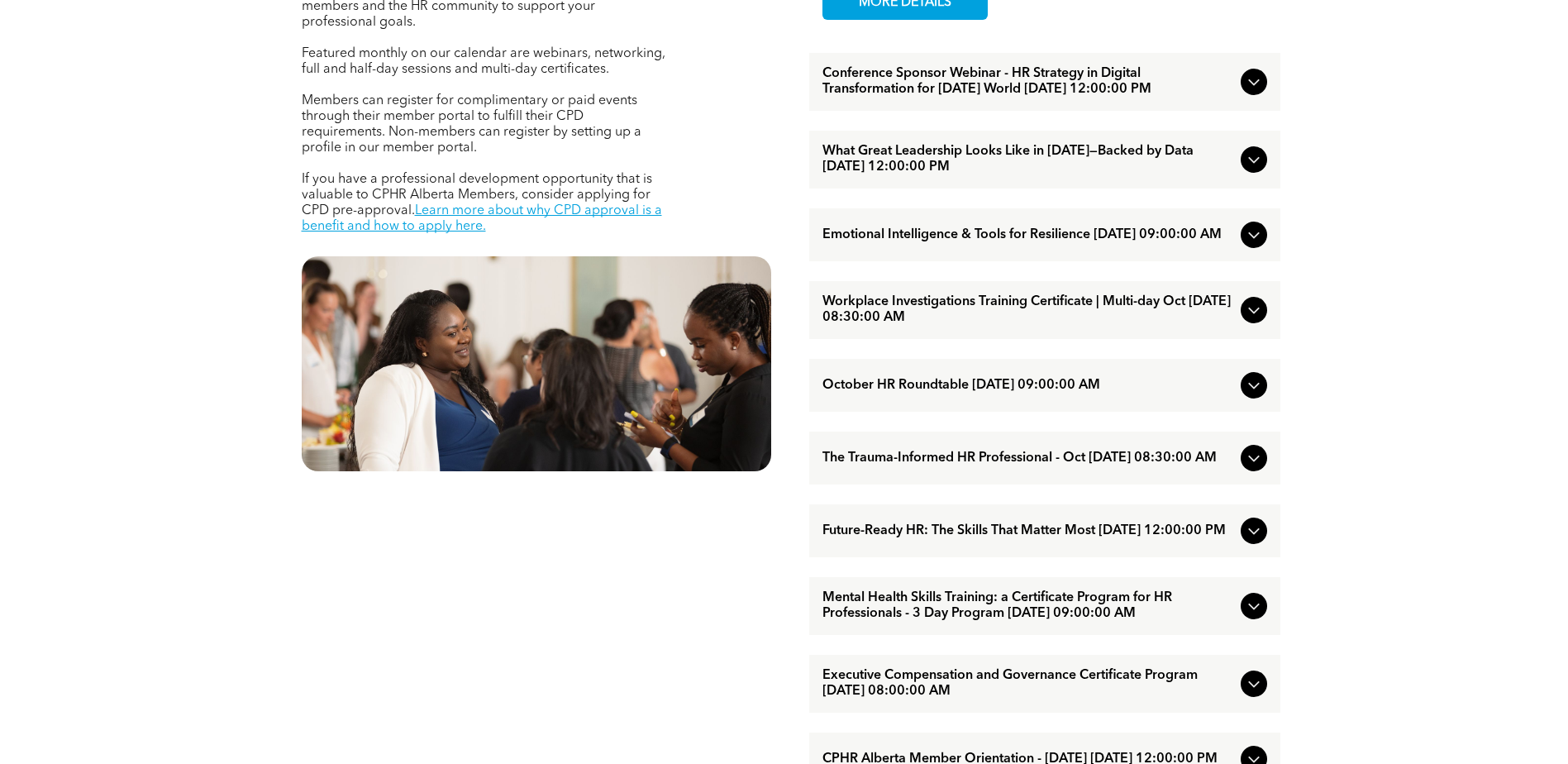
click at [1256, 86] on icon at bounding box center [1253, 82] width 11 height 7
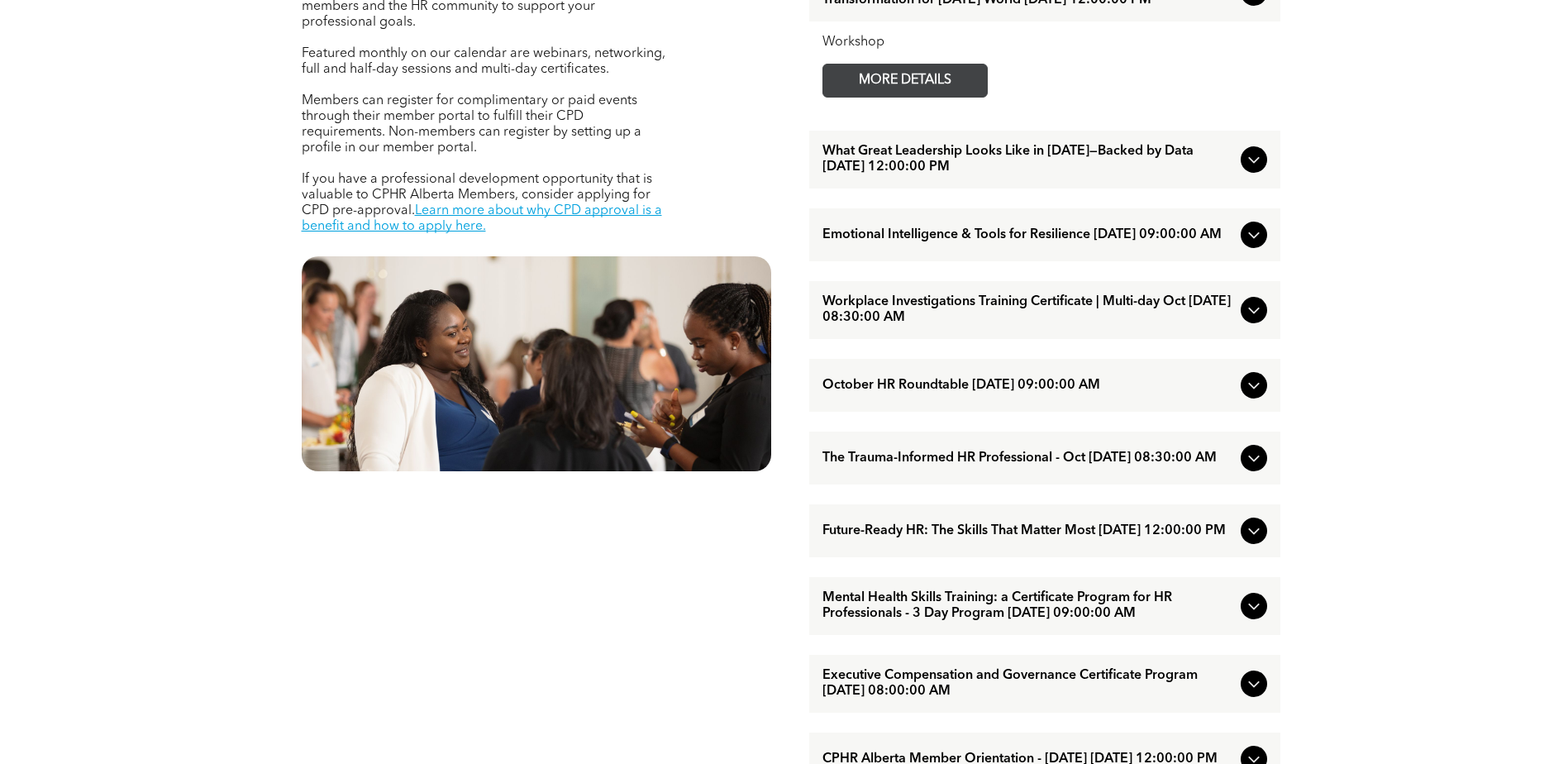
click at [953, 97] on span "MORE DETAILS" at bounding box center [905, 80] width 130 height 33
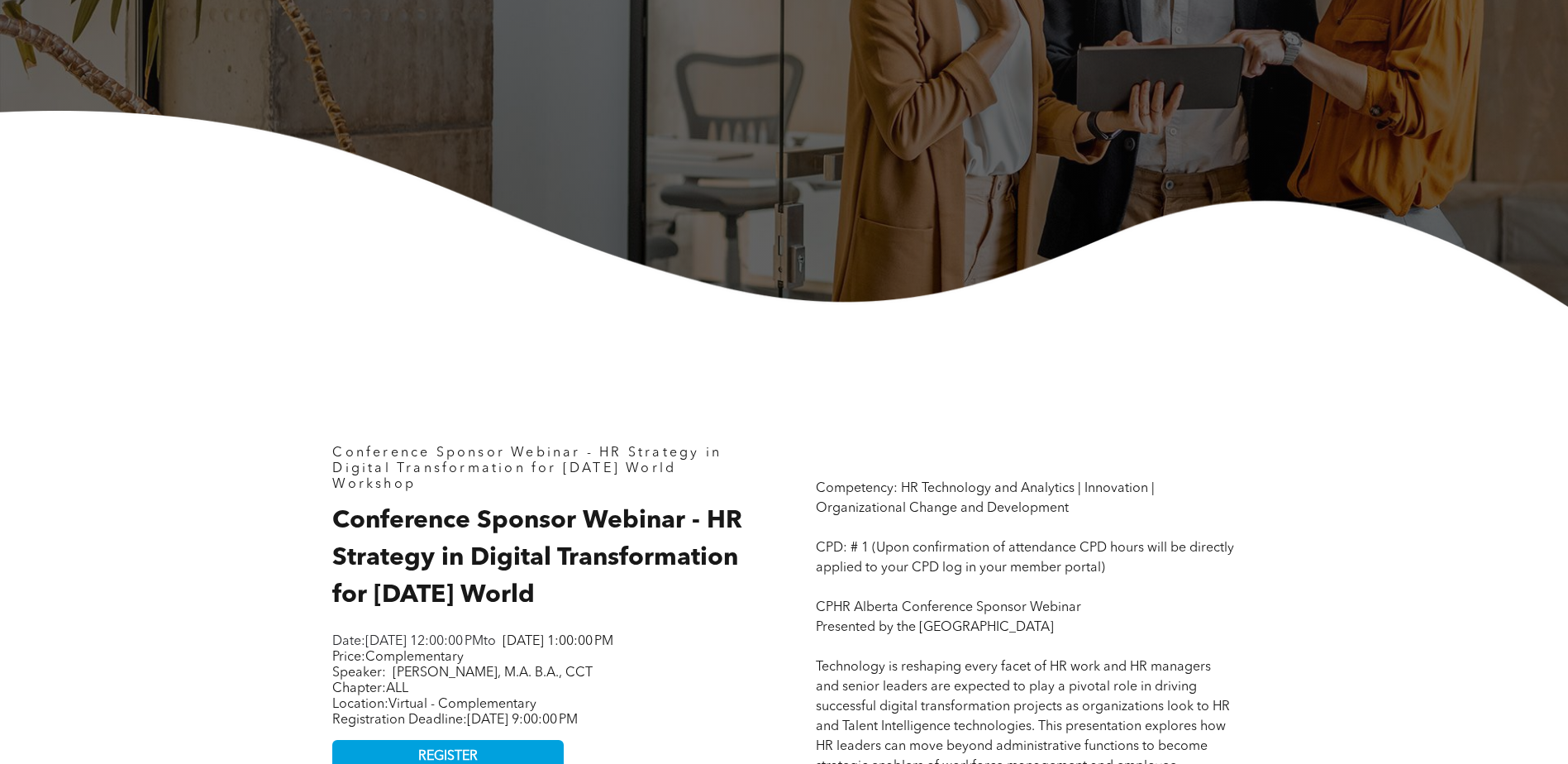
scroll to position [743, 0]
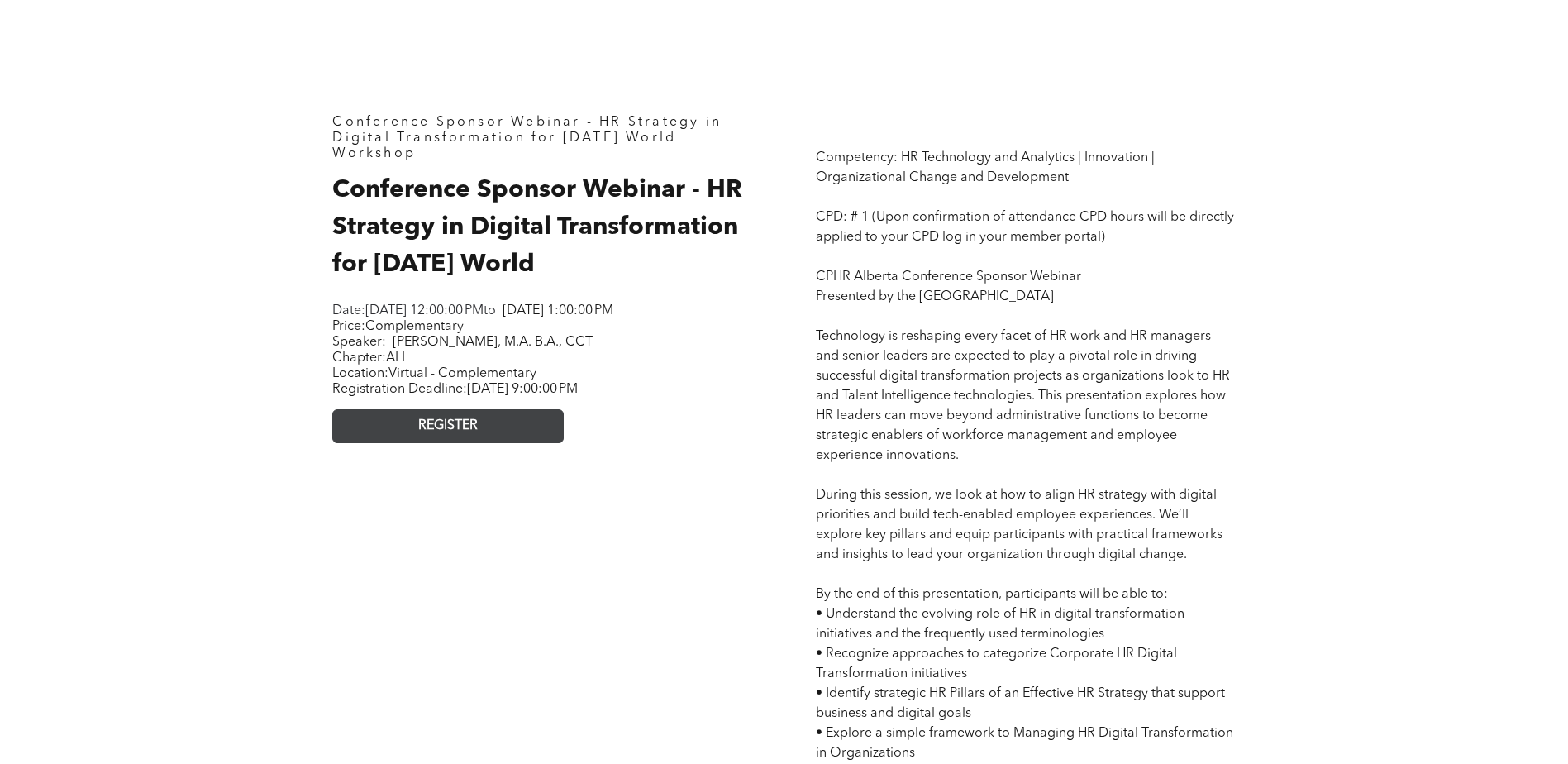
click at [451, 434] on span "REGISTER" at bounding box center [448, 426] width 59 height 16
